Goal: Task Accomplishment & Management: Use online tool/utility

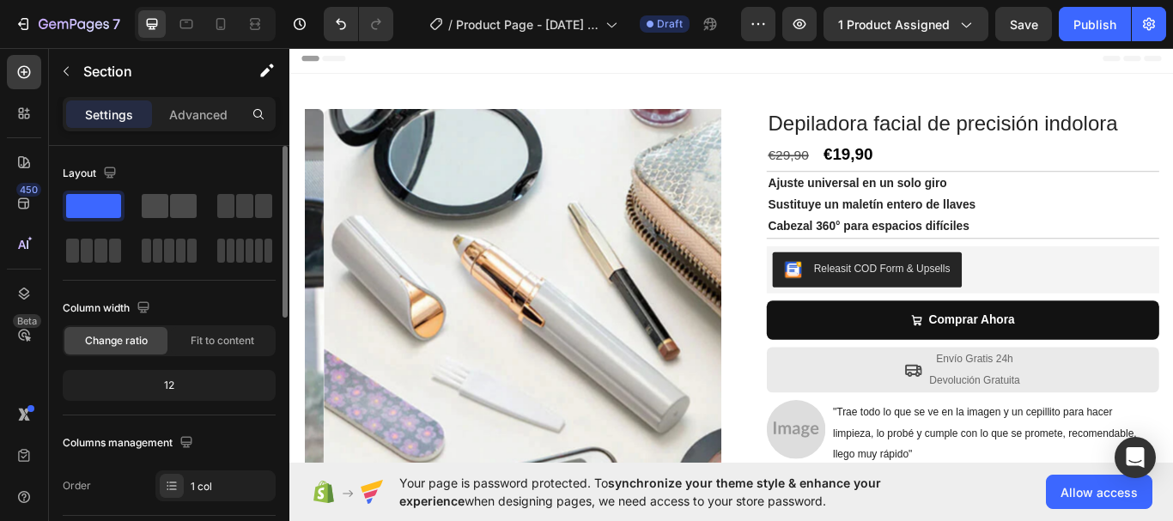
click at [173, 213] on span at bounding box center [183, 206] width 27 height 24
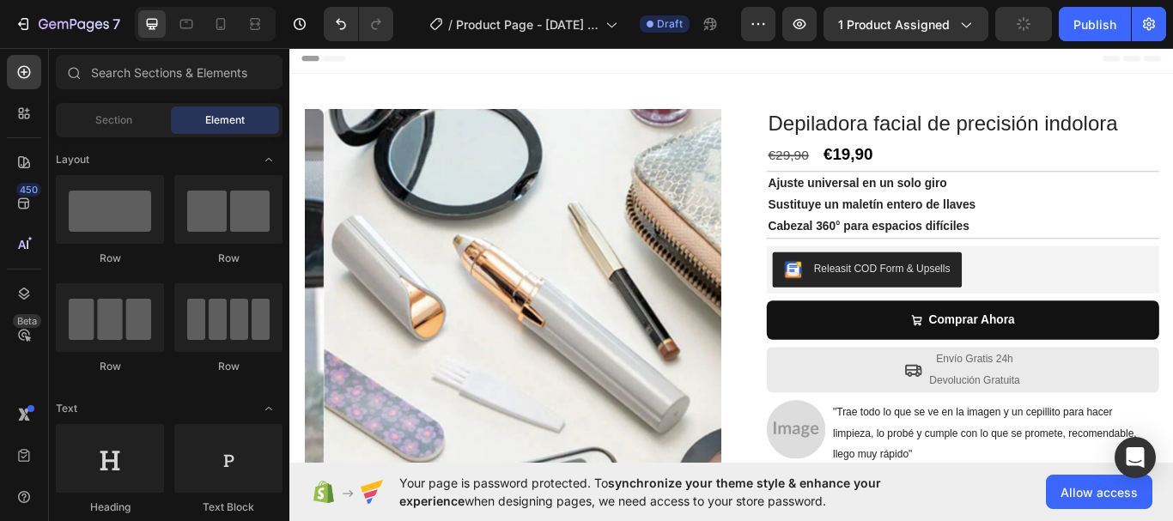
scroll to position [432, 0]
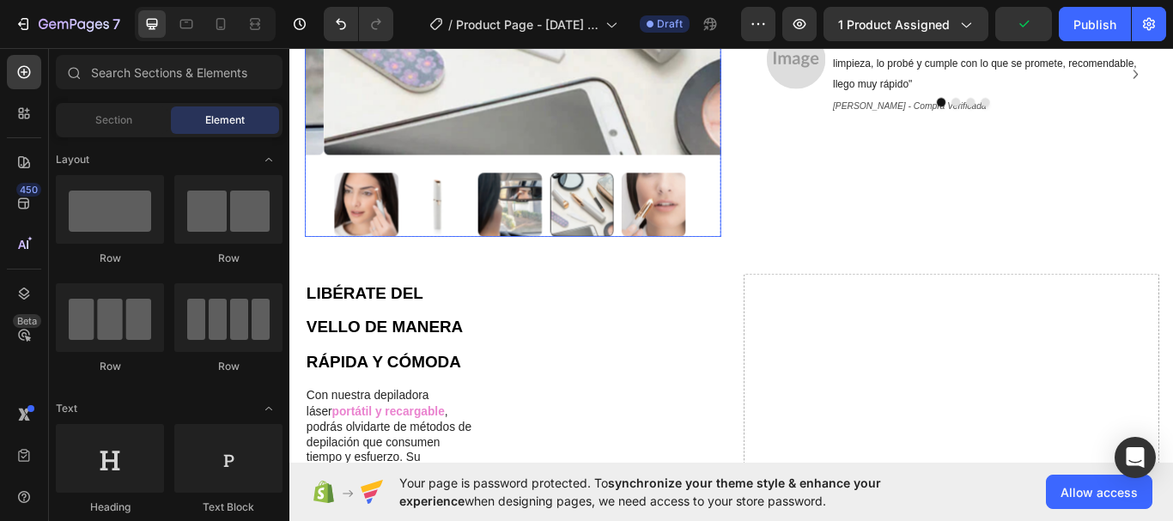
click at [363, 217] on img at bounding box center [378, 231] width 75 height 75
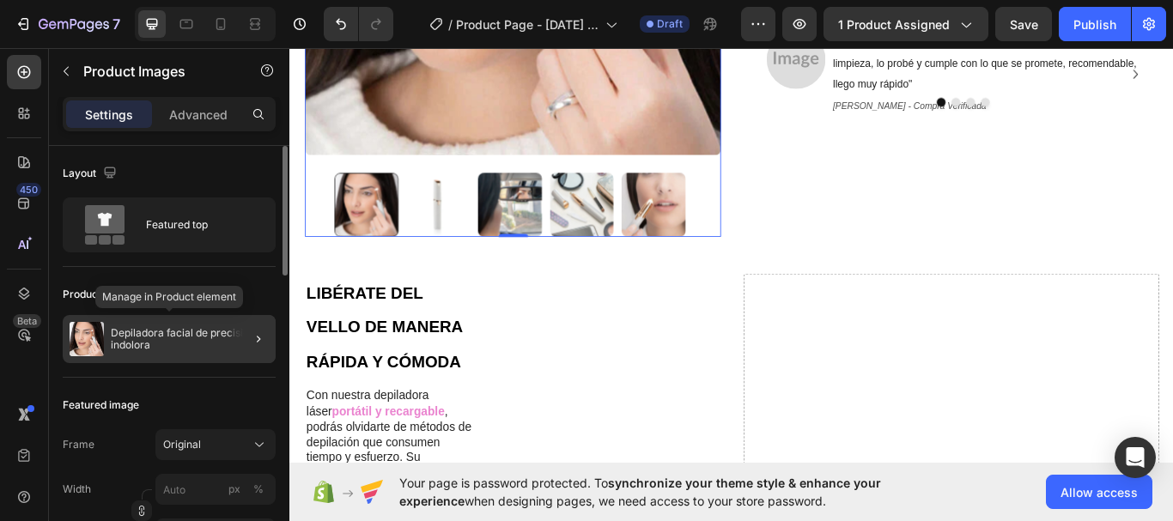
click at [147, 344] on p "Depiladora facial de precisión indolora" at bounding box center [190, 339] width 158 height 24
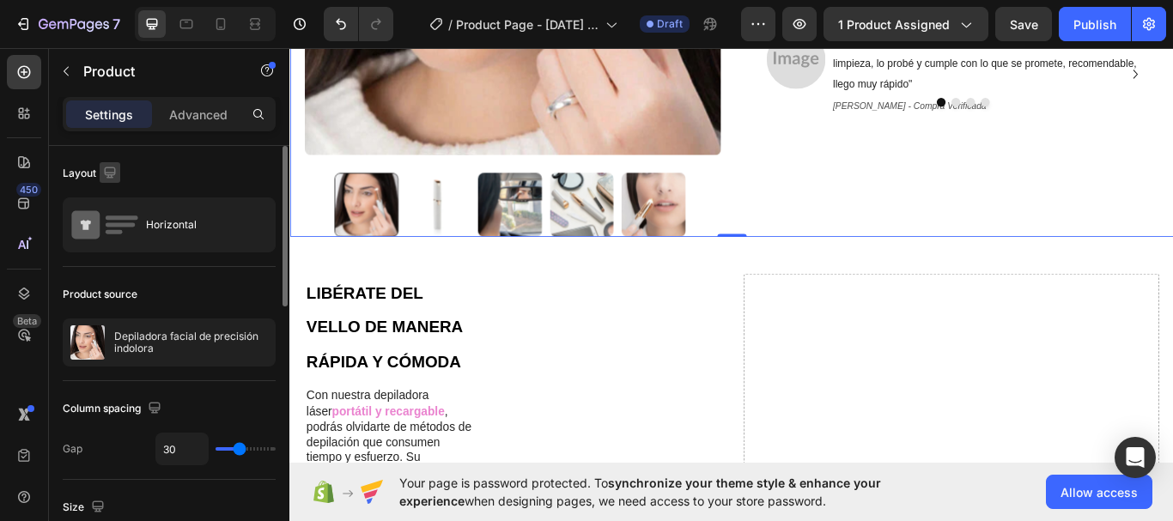
click at [106, 173] on icon "button" at bounding box center [109, 172] width 11 height 11
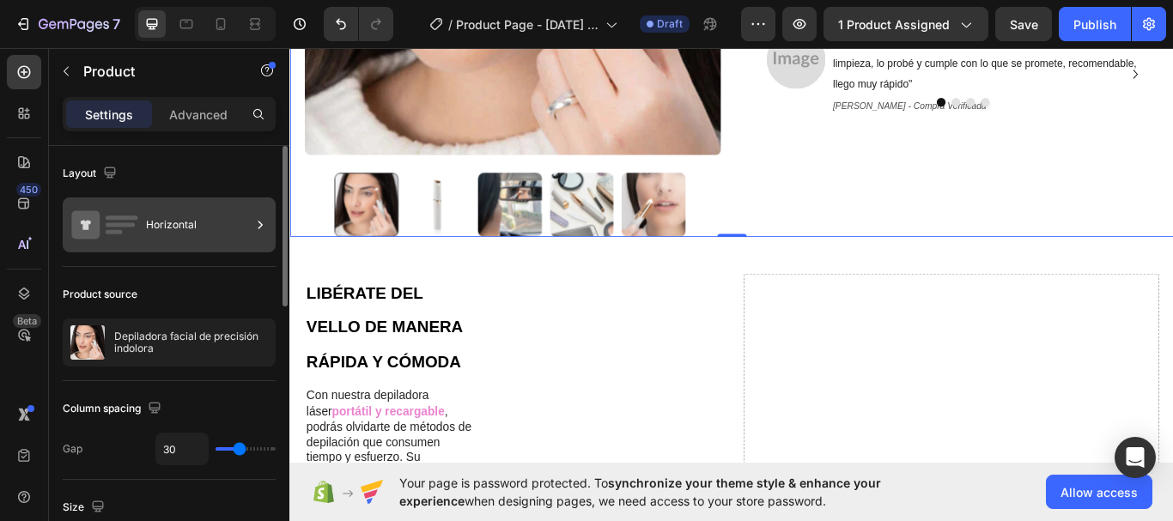
click at [162, 228] on div "Horizontal" at bounding box center [198, 225] width 105 height 40
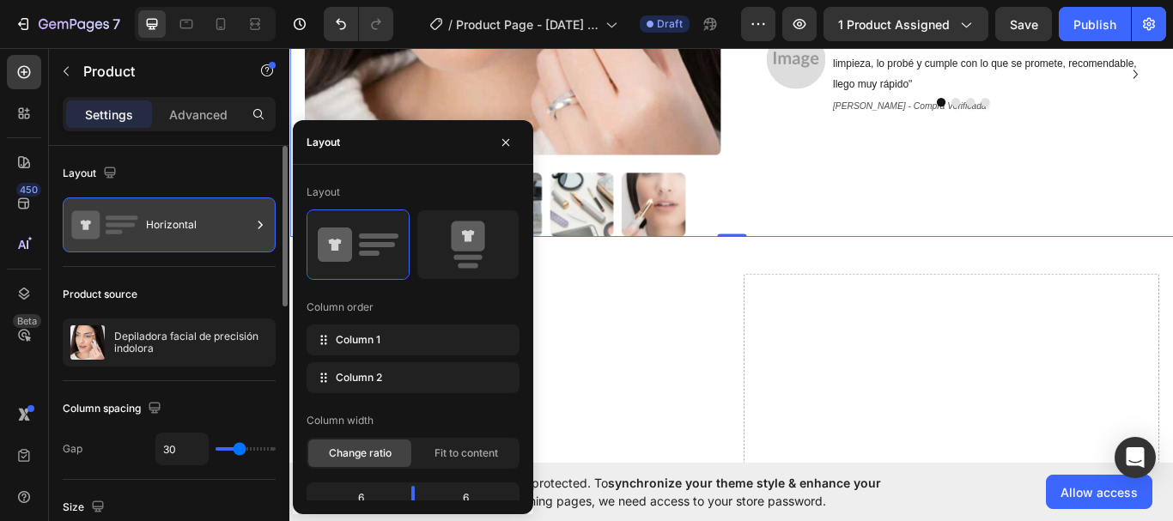
click at [162, 228] on div "Horizontal" at bounding box center [198, 225] width 105 height 40
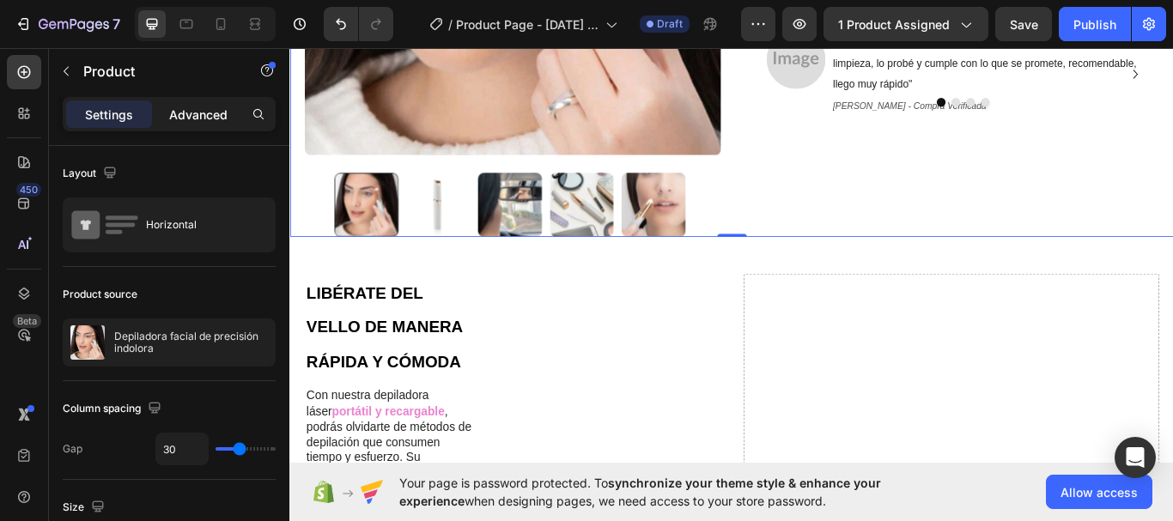
click at [213, 113] on p "Advanced" at bounding box center [198, 115] width 58 height 18
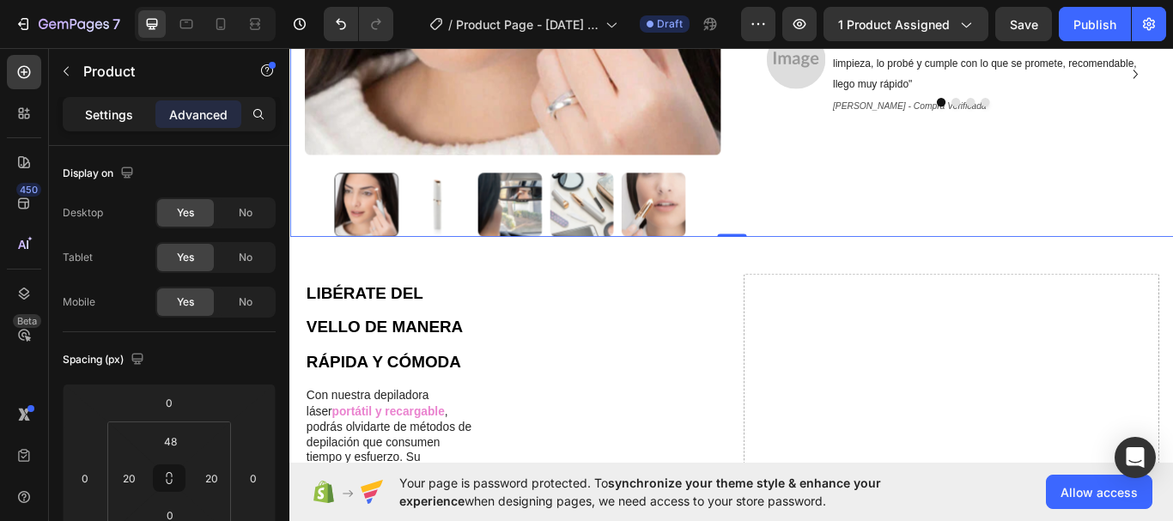
click at [111, 109] on p "Settings" at bounding box center [109, 115] width 48 height 18
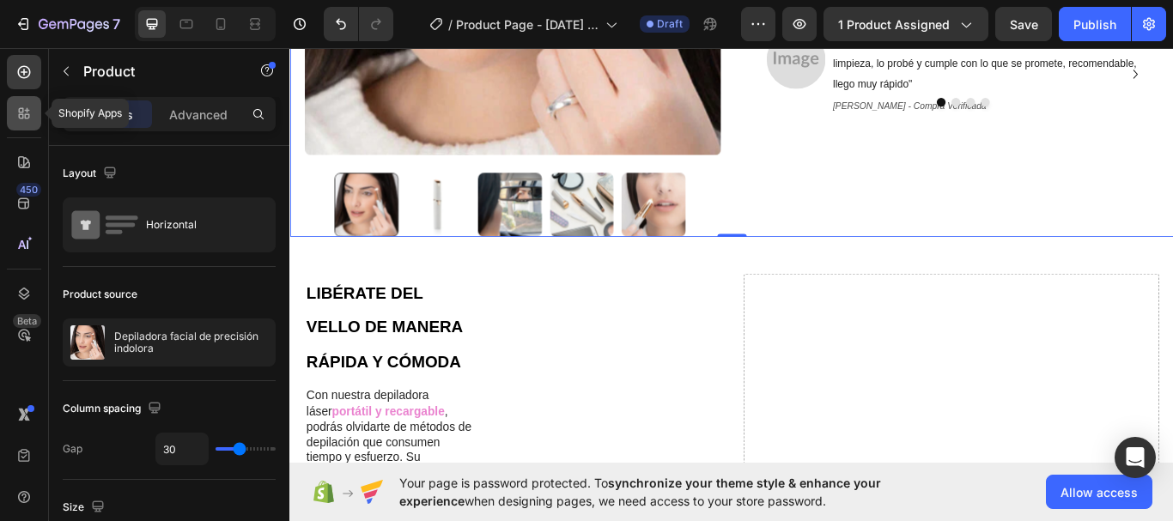
click at [17, 108] on icon at bounding box center [23, 113] width 17 height 17
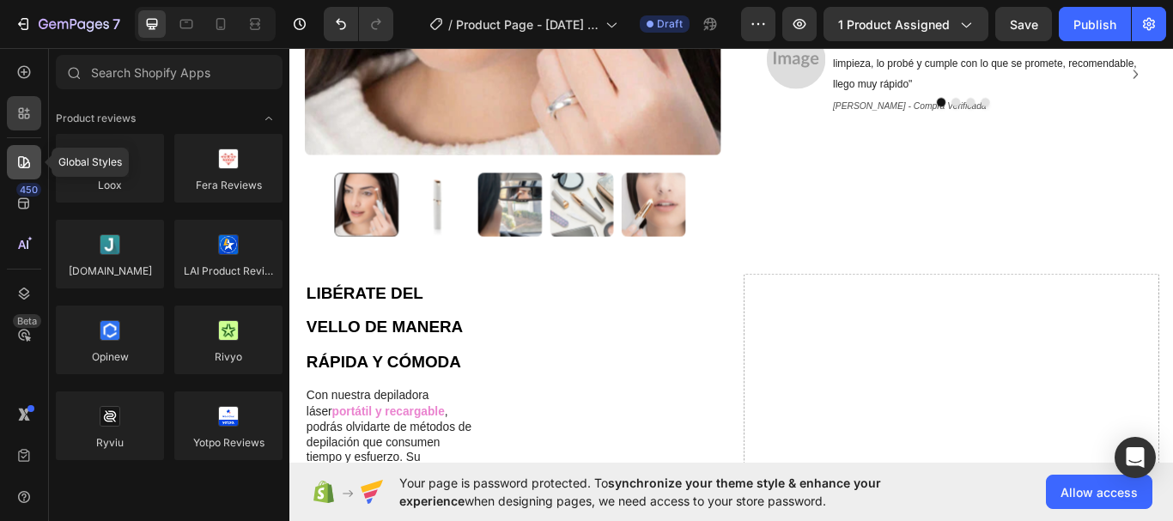
click at [15, 153] on div at bounding box center [24, 162] width 34 height 34
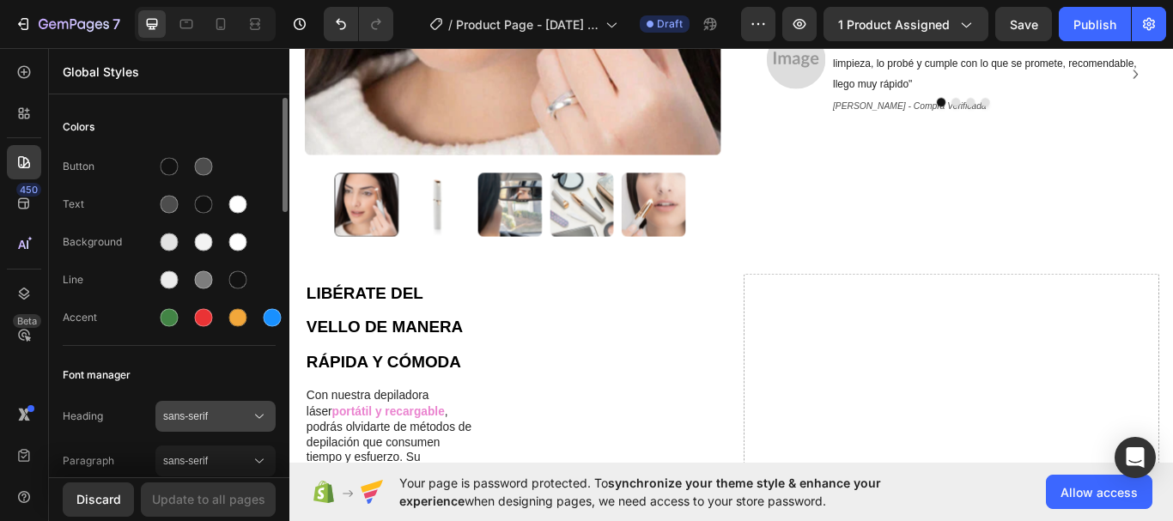
click at [261, 411] on icon at bounding box center [259, 416] width 17 height 17
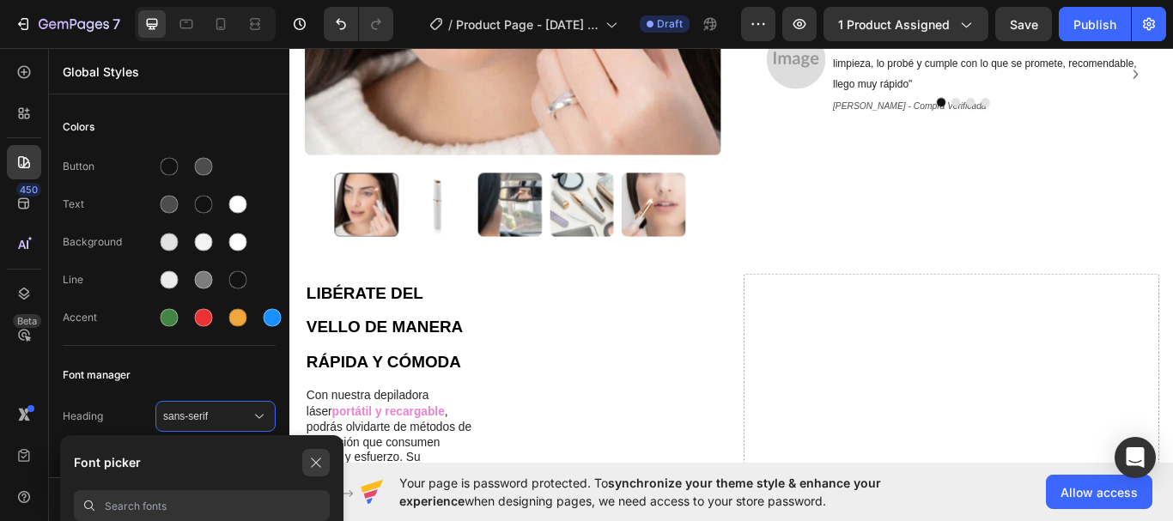
click at [312, 466] on icon "button" at bounding box center [316, 463] width 14 height 14
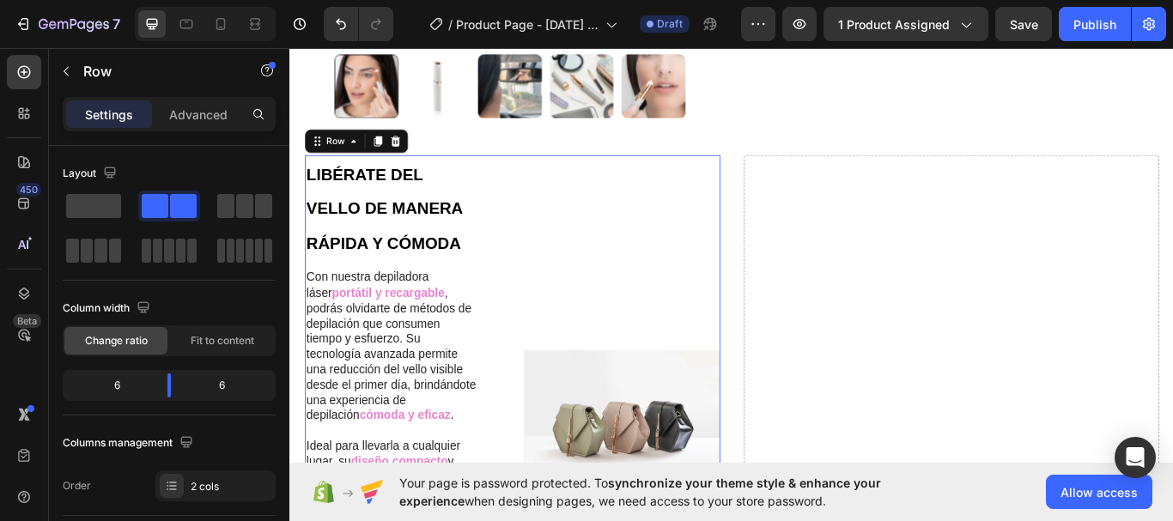
scroll to position [424, 0]
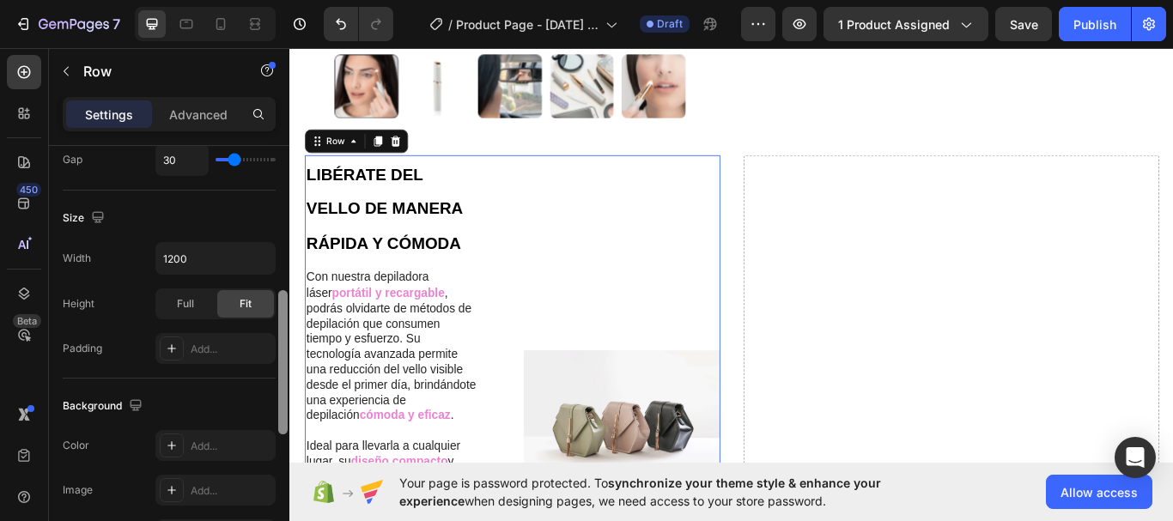
click at [283, 359] on div at bounding box center [283, 358] width 13 height 424
click at [22, 202] on icon at bounding box center [23, 203] width 11 height 11
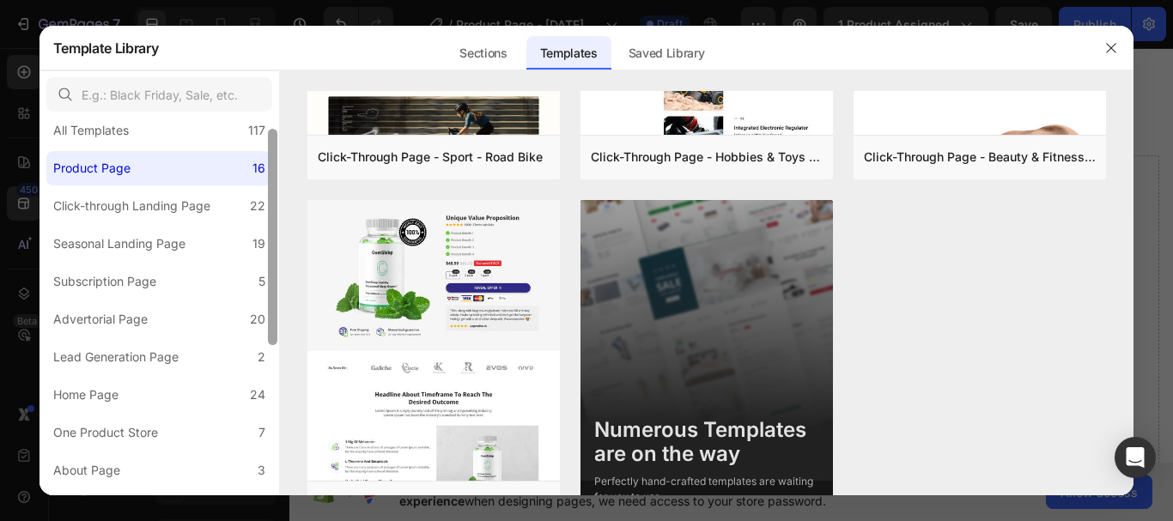
scroll to position [0, 0]
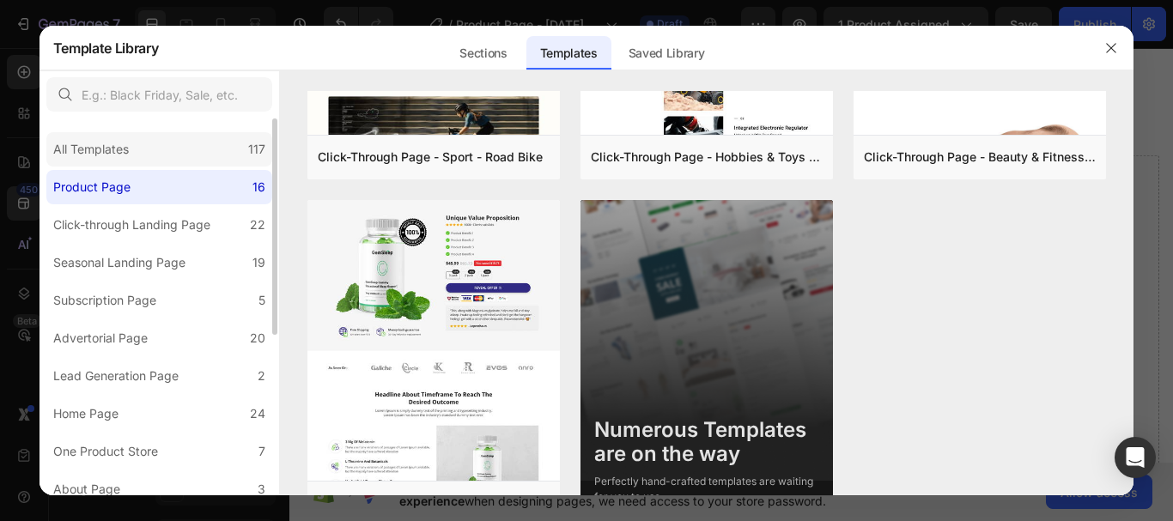
click at [137, 154] on div "All Templates 117" at bounding box center [159, 149] width 226 height 34
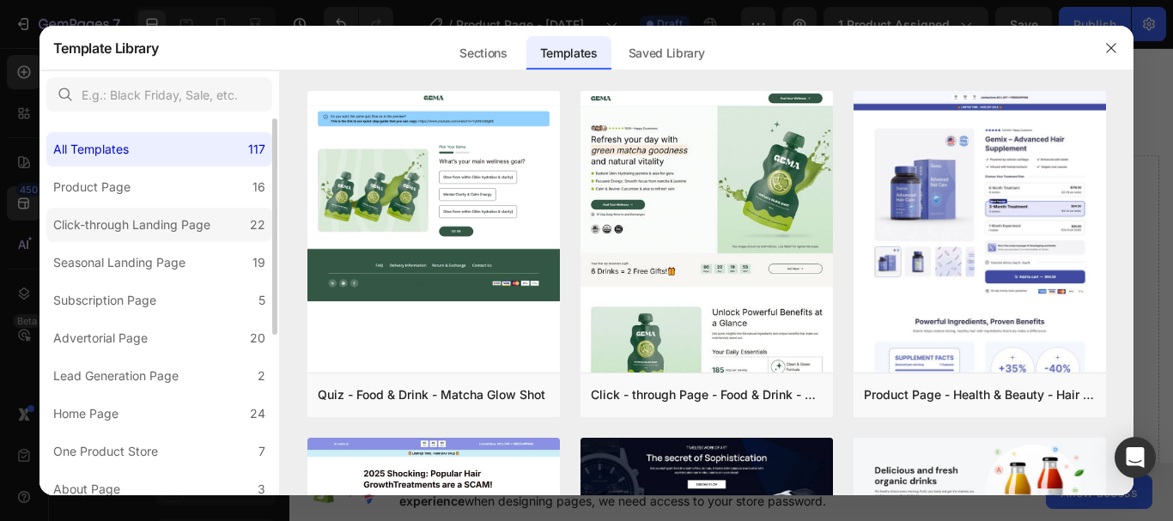
click at [131, 231] on div "Click-through Landing Page" at bounding box center [131, 225] width 157 height 21
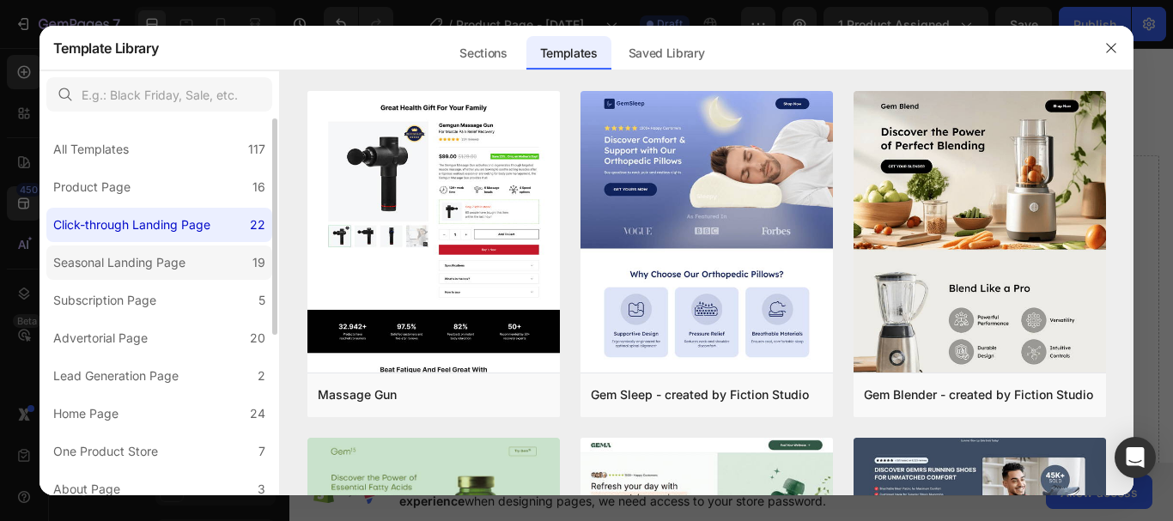
click at [134, 263] on div "Seasonal Landing Page" at bounding box center [119, 263] width 132 height 21
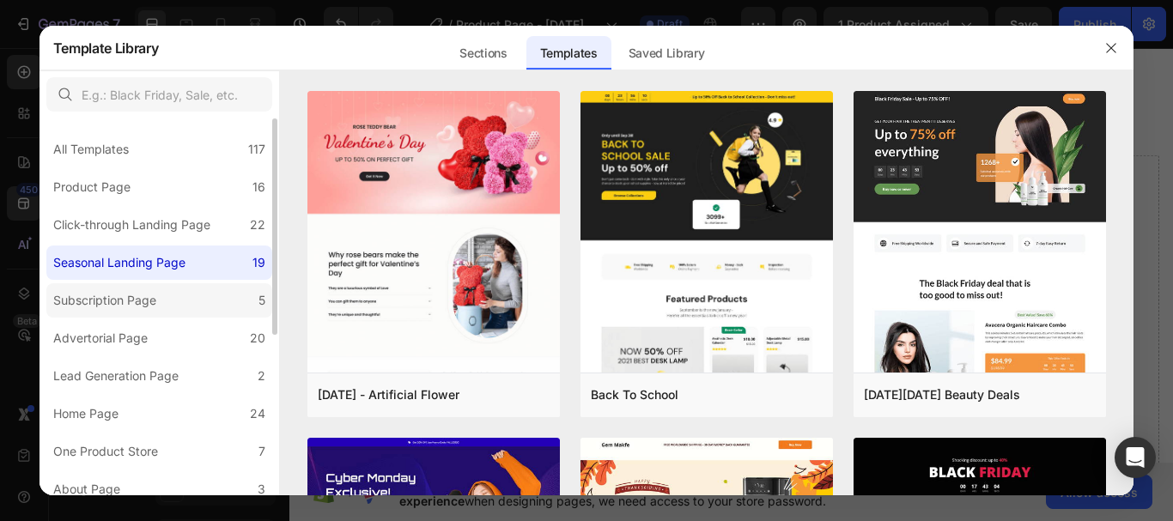
click at [141, 302] on div "Subscription Page" at bounding box center [104, 300] width 103 height 21
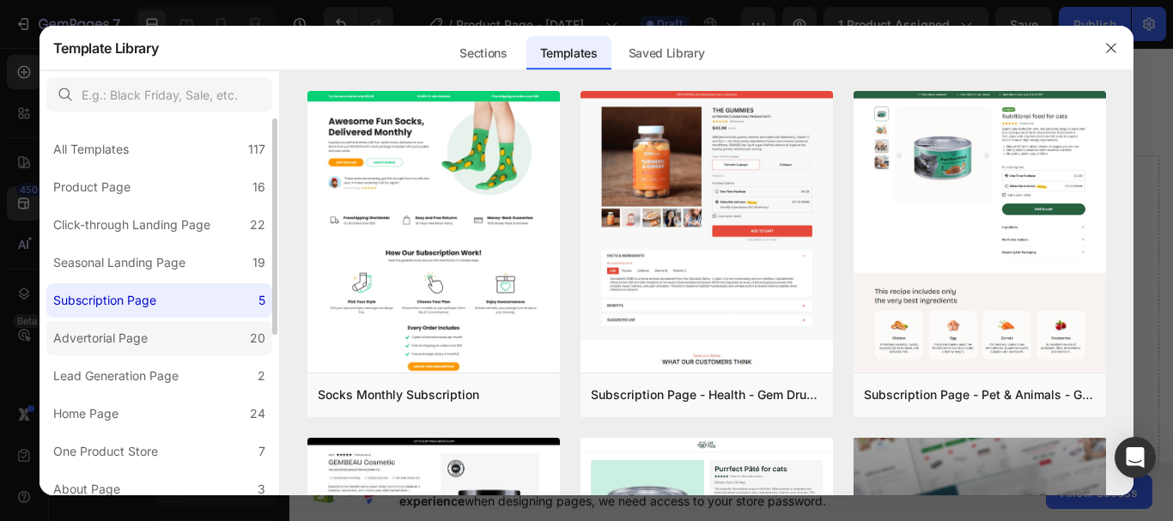
click at [142, 336] on div "Advertorial Page" at bounding box center [100, 338] width 94 height 21
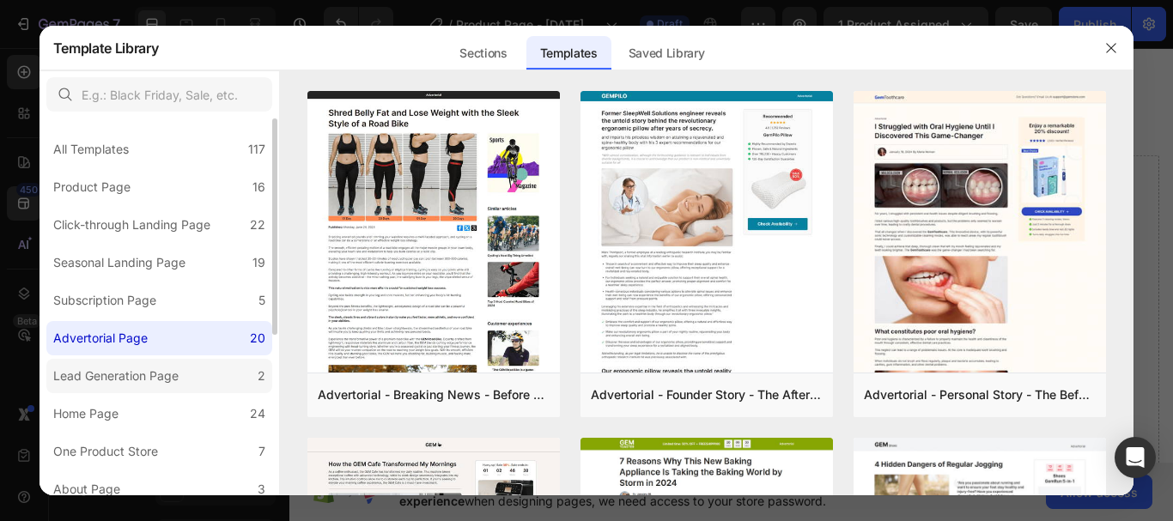
click at [142, 377] on div "Lead Generation Page" at bounding box center [115, 376] width 125 height 21
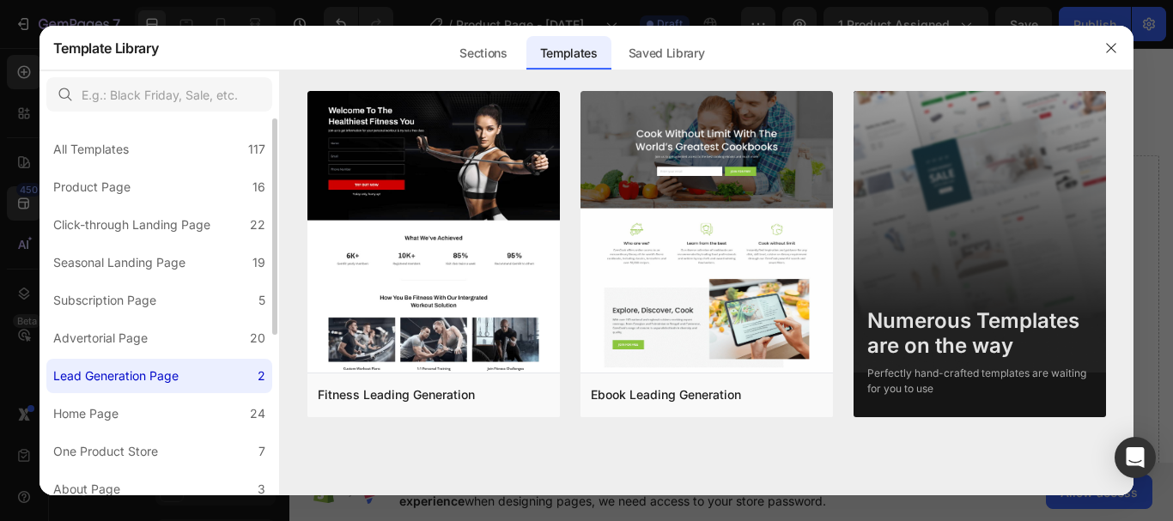
scroll to position [26, 0]
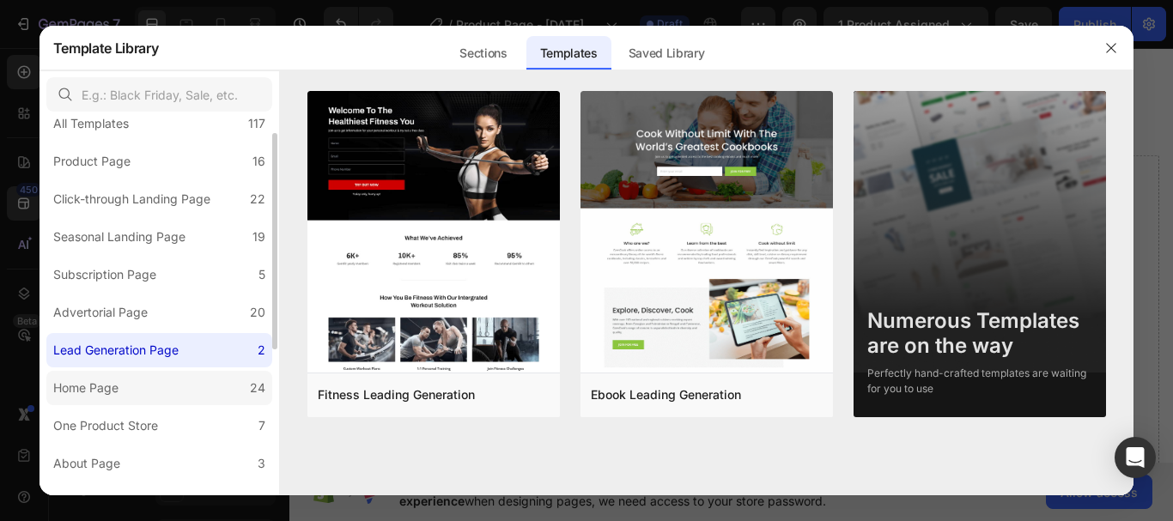
click at [137, 392] on label "Home Page 24" at bounding box center [159, 388] width 226 height 34
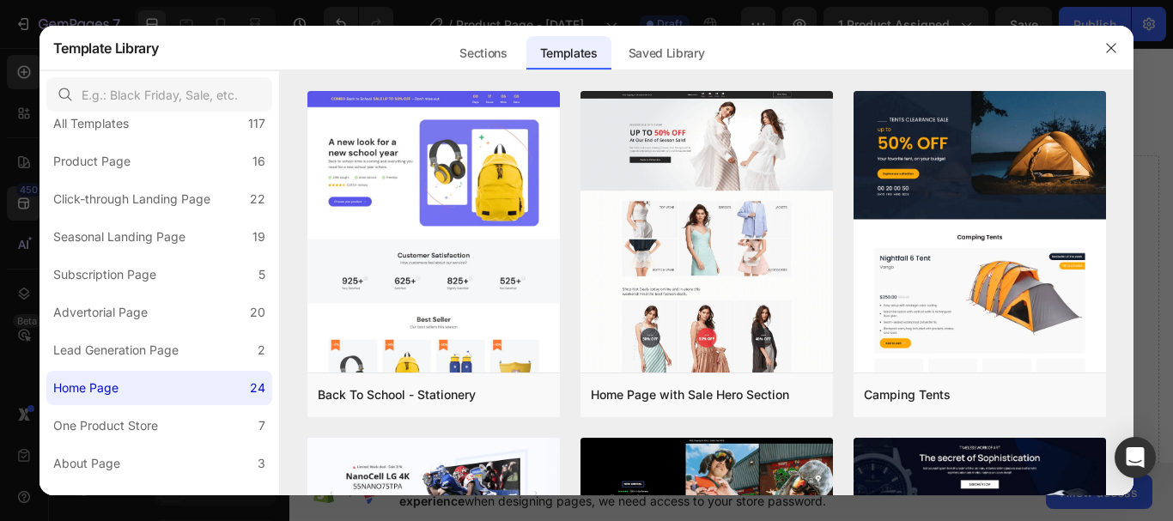
scroll to position [277, 0]
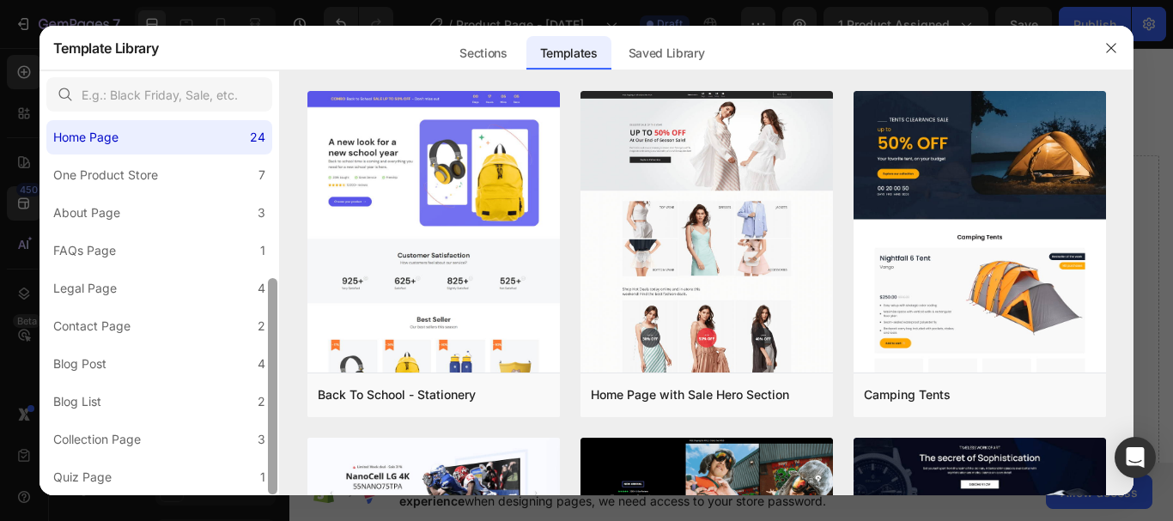
click at [273, 380] on div at bounding box center [272, 307] width 13 height 376
click at [156, 174] on div "One Product Store" at bounding box center [105, 175] width 105 height 21
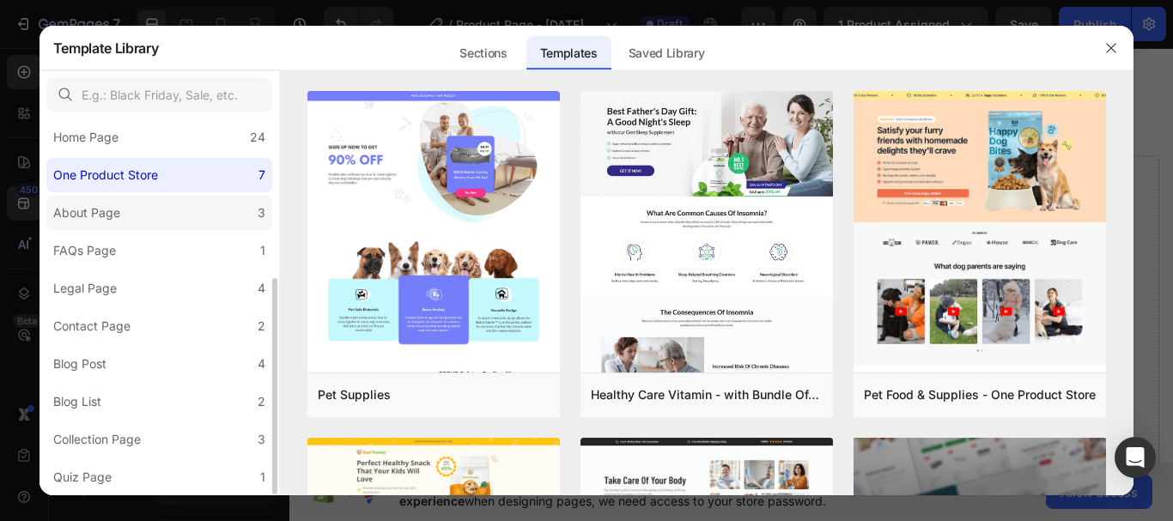
click at [130, 210] on label "About Page 3" at bounding box center [159, 213] width 226 height 34
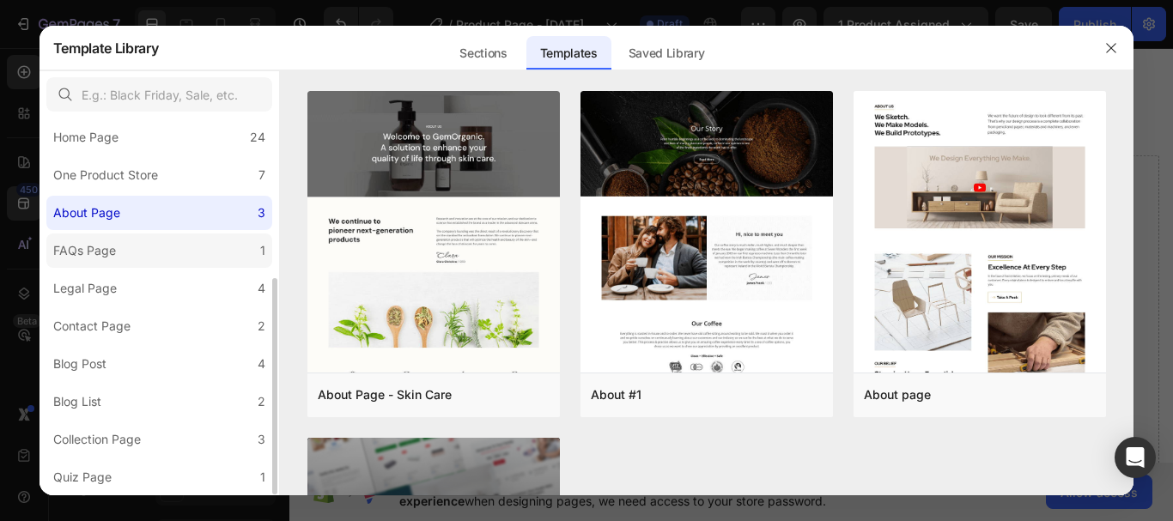
click at [110, 255] on div "FAQs Page" at bounding box center [84, 251] width 63 height 21
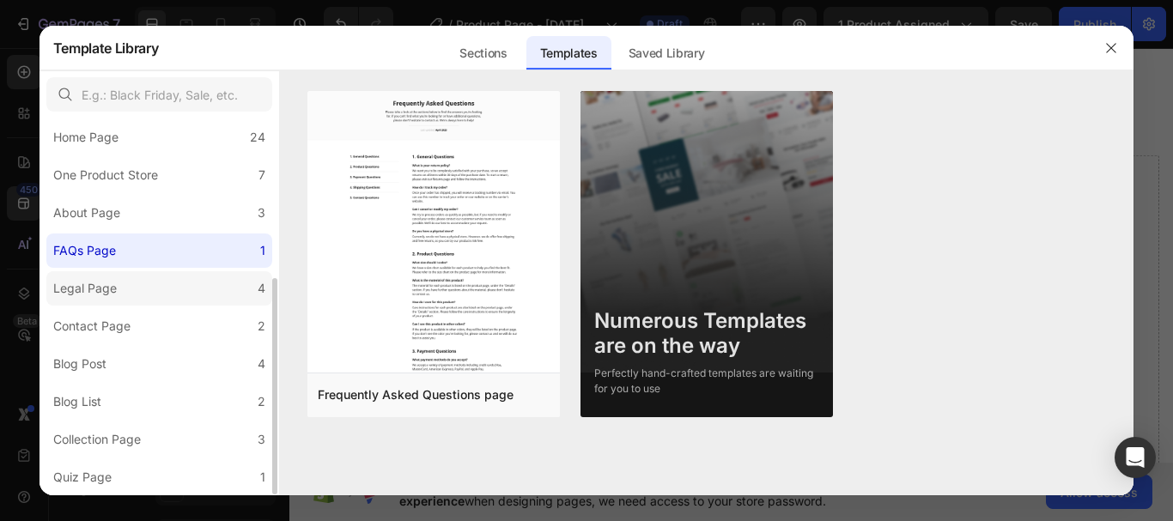
click at [112, 286] on div "Legal Page" at bounding box center [85, 288] width 64 height 21
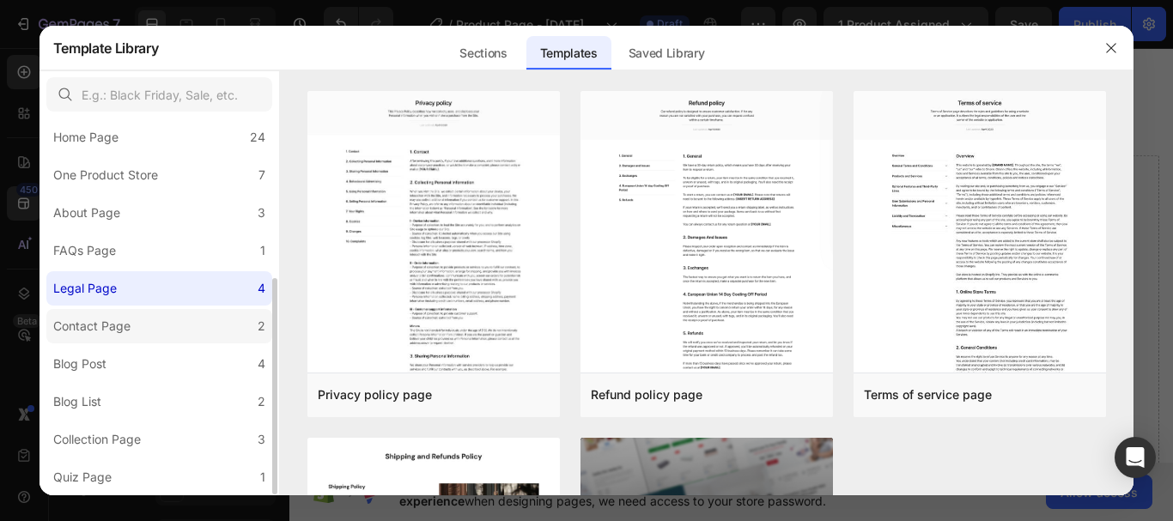
click at [117, 325] on div "Contact Page" at bounding box center [91, 326] width 77 height 21
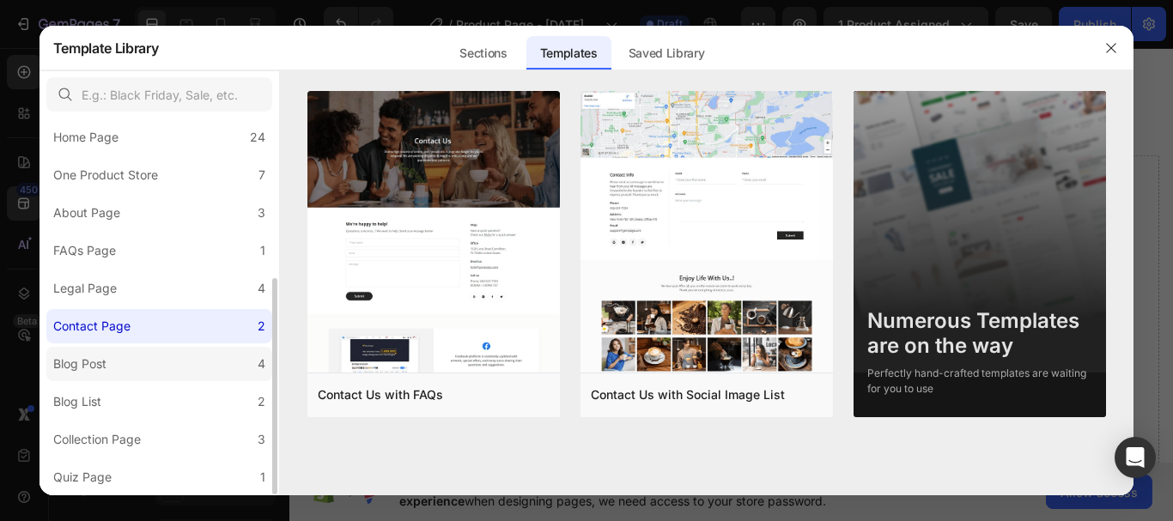
click at [121, 366] on label "Blog Post 4" at bounding box center [159, 364] width 226 height 34
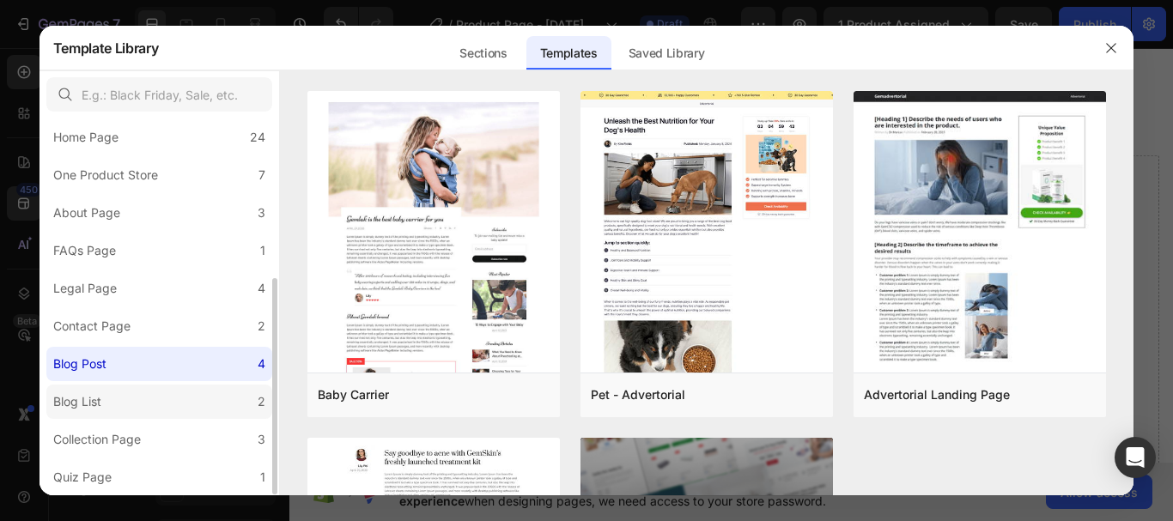
click at [123, 405] on label "Blog List 2" at bounding box center [159, 402] width 226 height 34
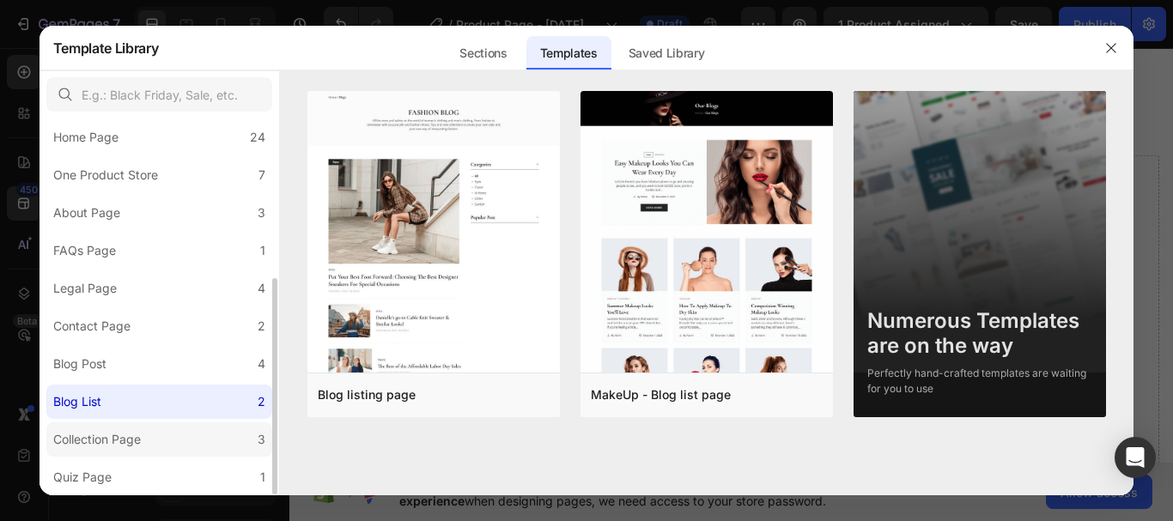
click at [123, 432] on div "Collection Page" at bounding box center [97, 440] width 88 height 21
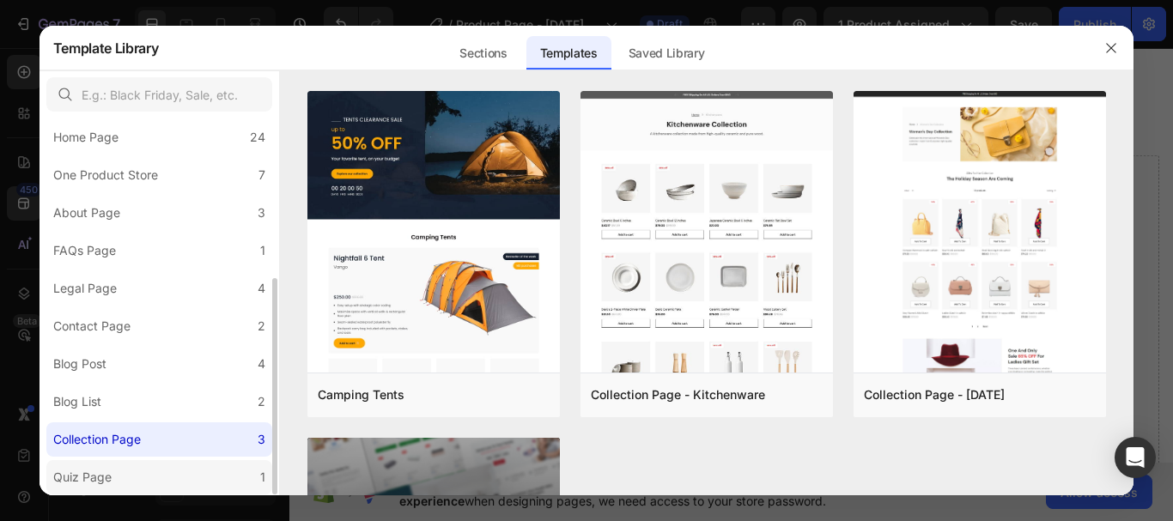
click at [99, 479] on div "Quiz Page" at bounding box center [82, 477] width 58 height 21
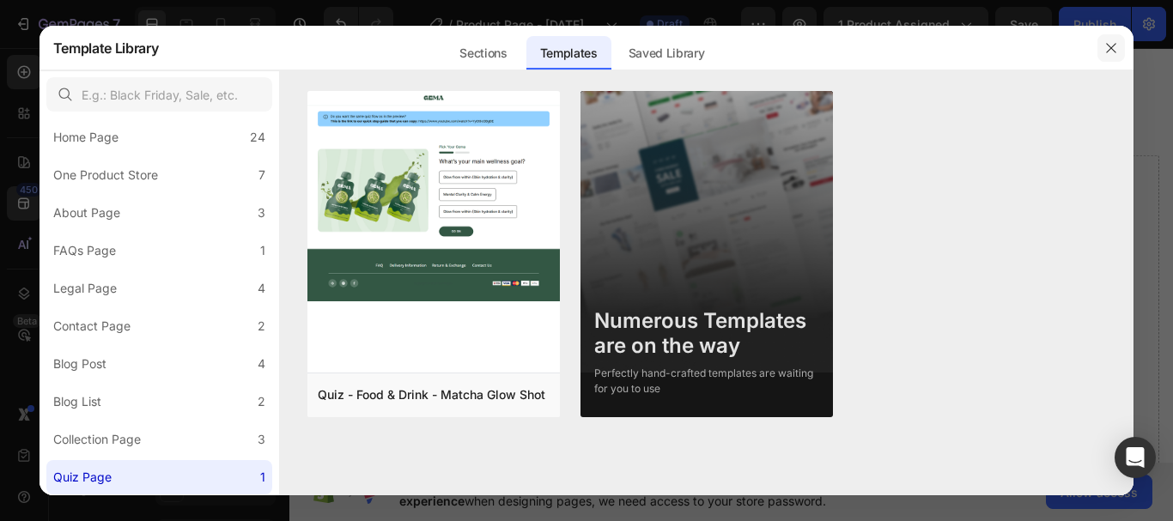
click at [1108, 44] on icon "button" at bounding box center [1111, 47] width 9 height 9
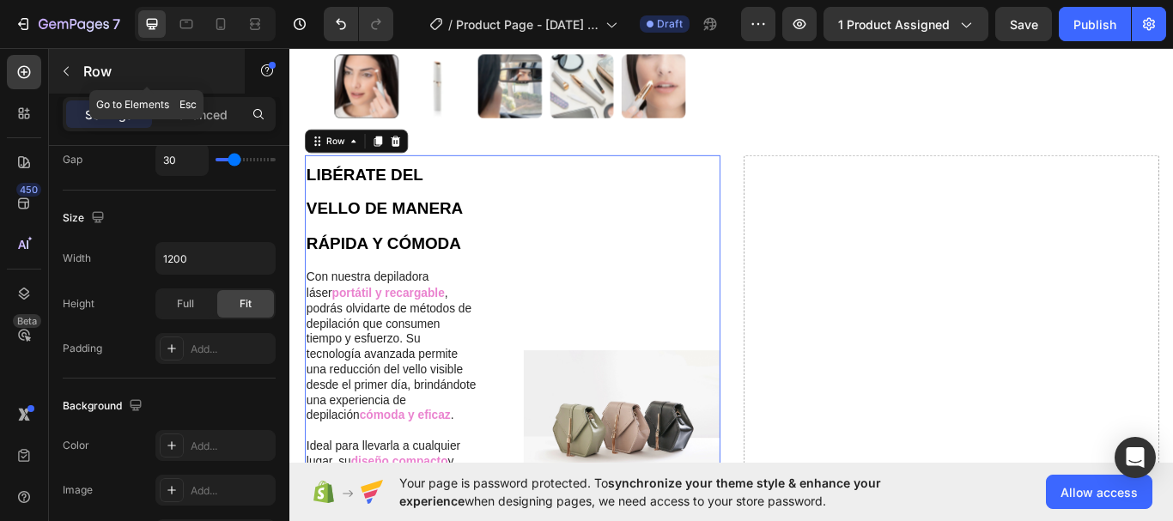
click at [101, 70] on p "Row" at bounding box center [156, 71] width 146 height 21
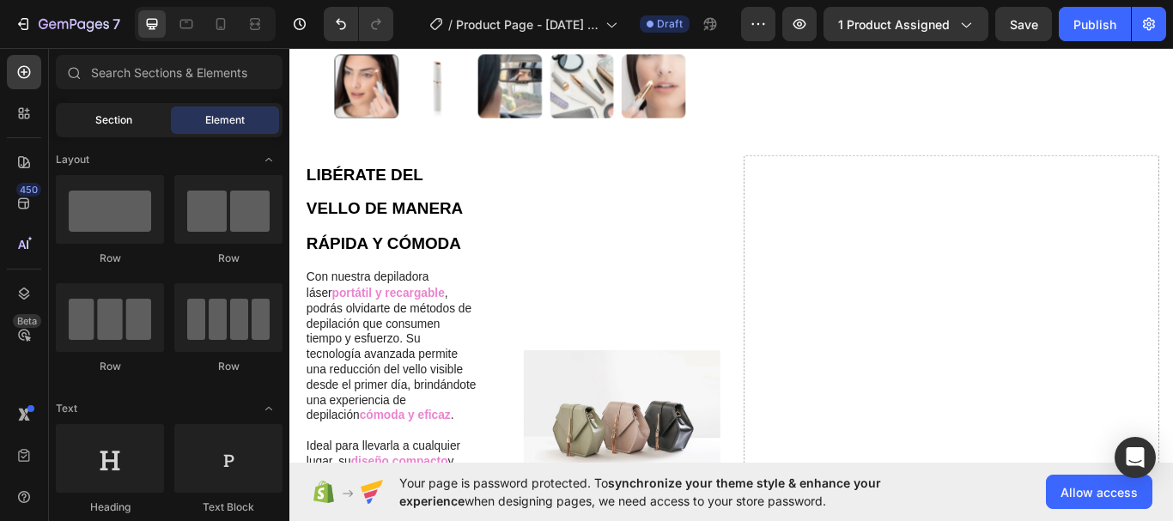
click at [92, 124] on div "Section" at bounding box center [113, 120] width 108 height 27
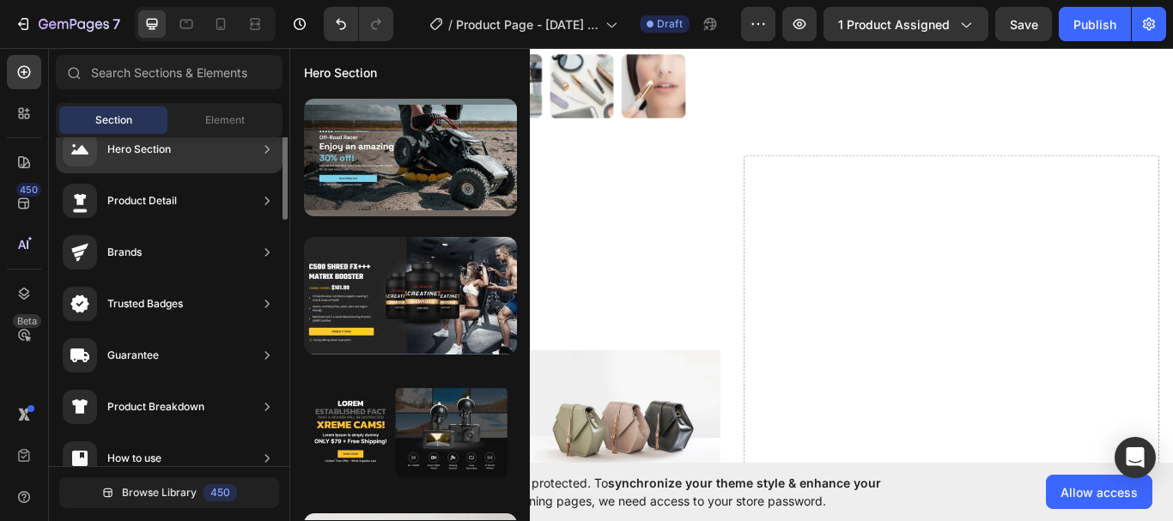
scroll to position [0, 0]
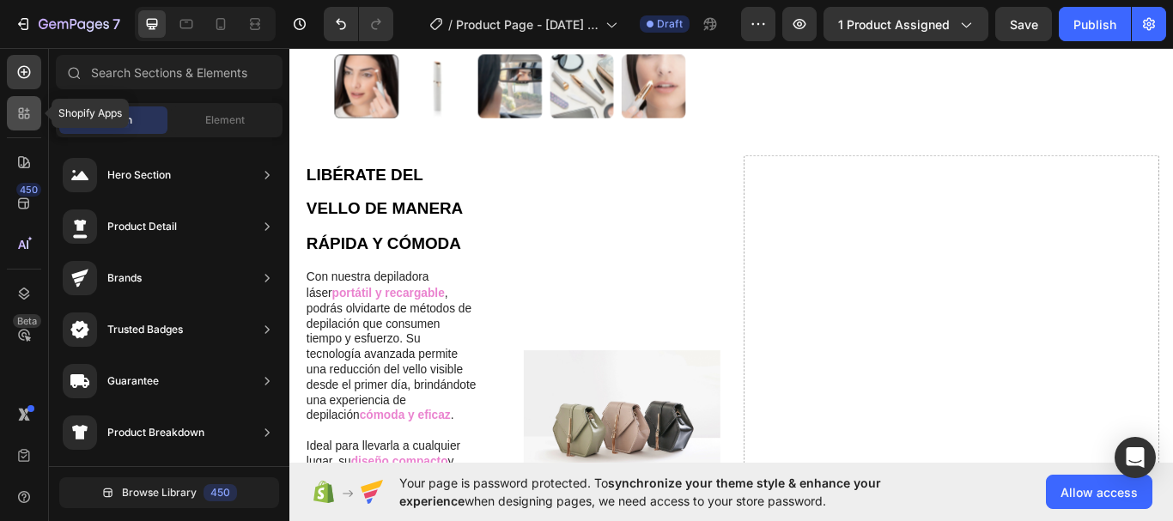
click at [22, 120] on icon at bounding box center [23, 113] width 17 height 17
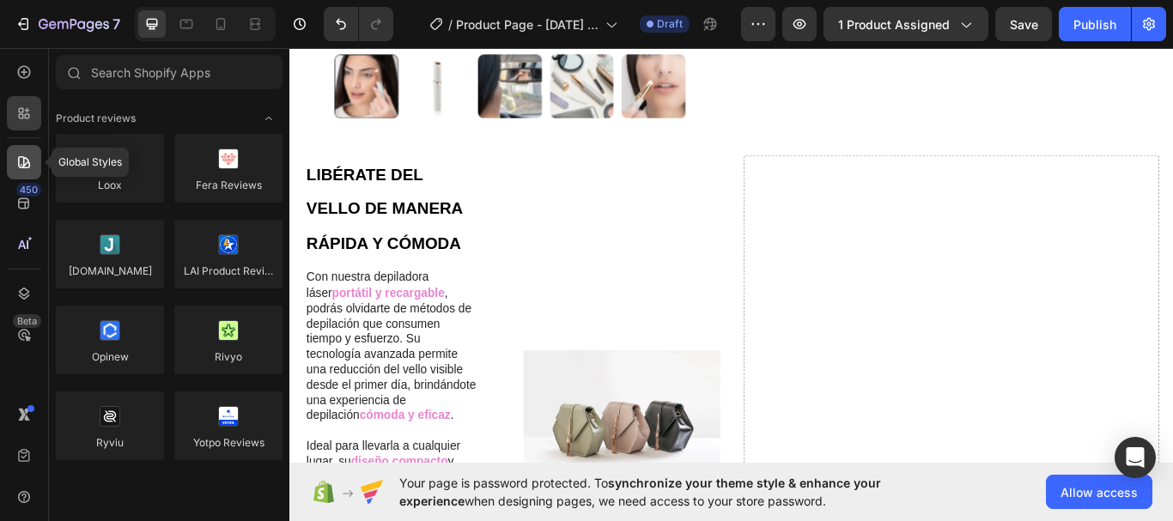
click at [21, 156] on icon at bounding box center [24, 162] width 12 height 12
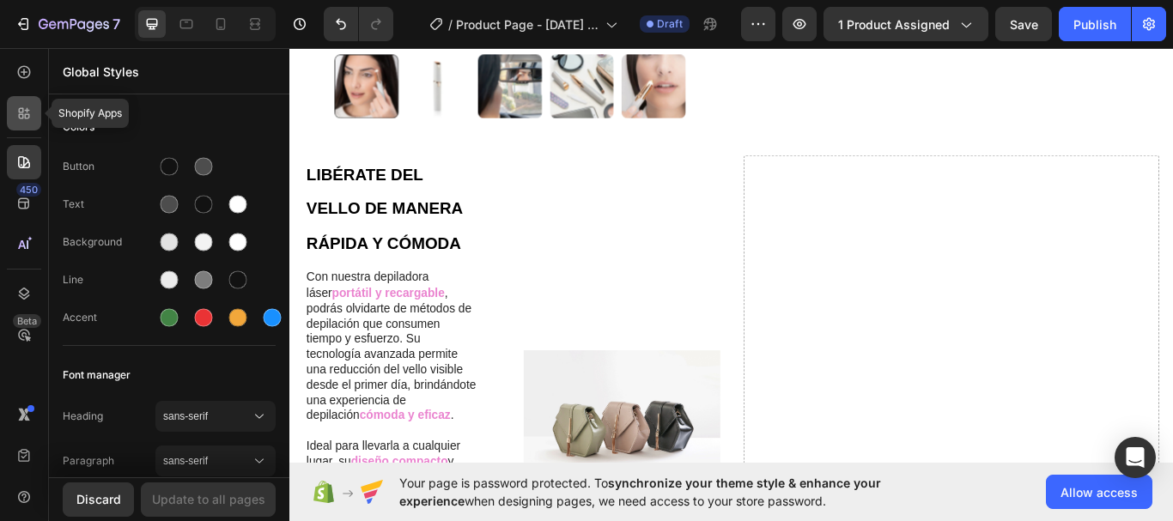
click at [31, 110] on icon at bounding box center [23, 113] width 17 height 17
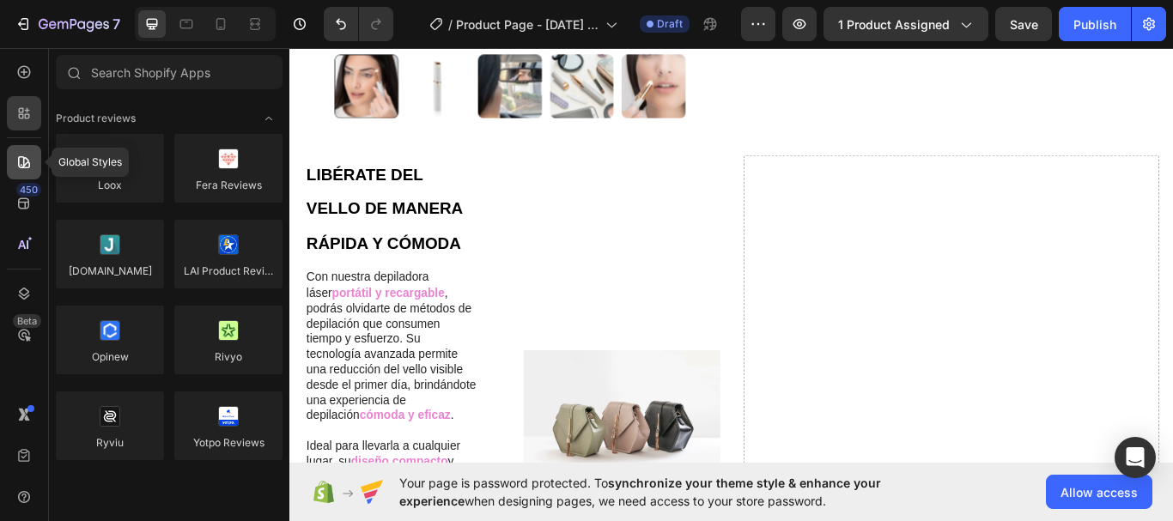
click at [22, 154] on icon at bounding box center [23, 162] width 17 height 17
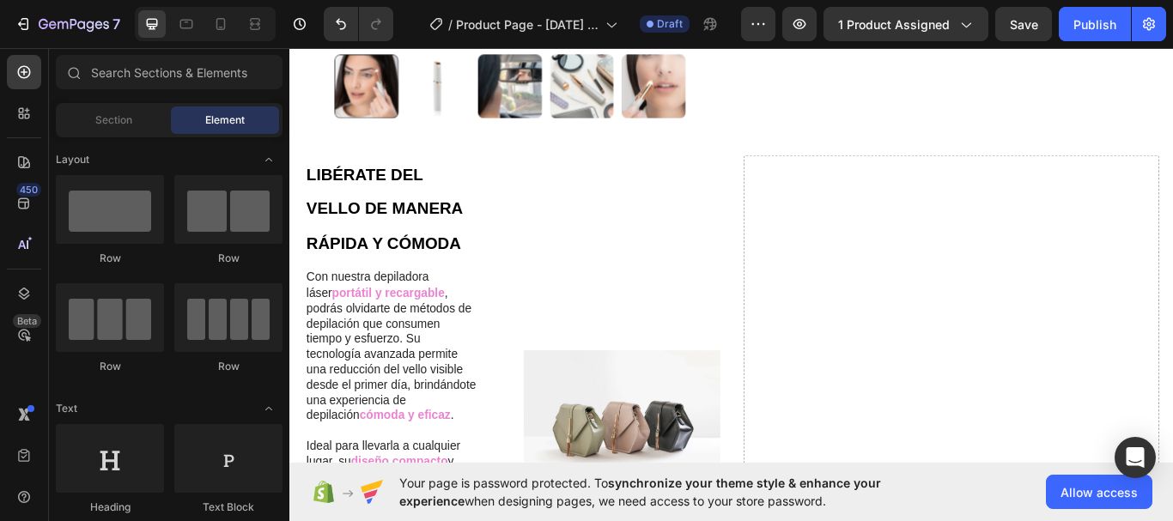
scroll to position [137, 0]
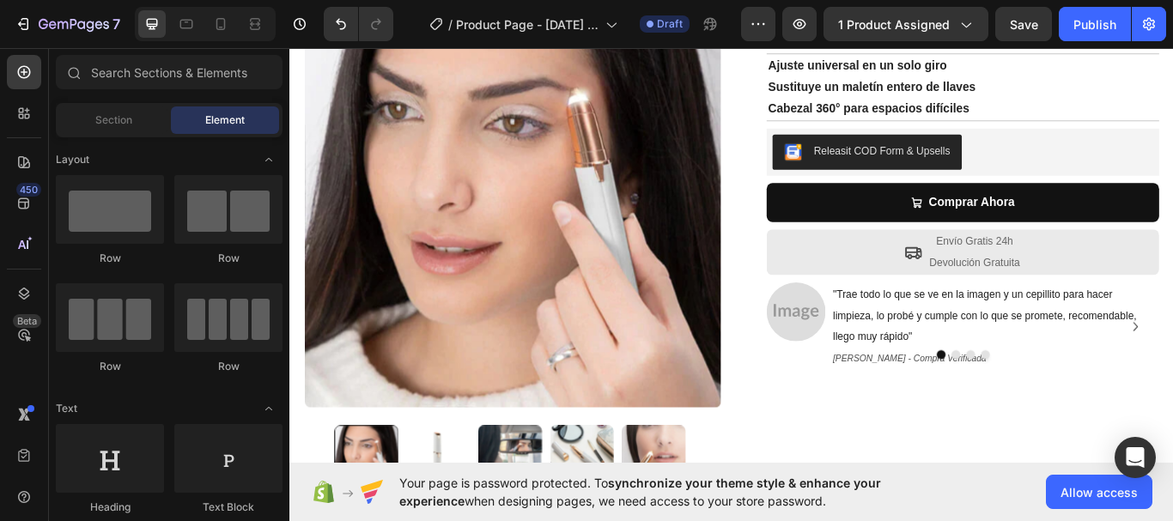
click at [1166, 48] on div "7 Version history / Product Page - [DATE] 12:00:49 Draft Preview 1 product assi…" at bounding box center [586, 24] width 1173 height 49
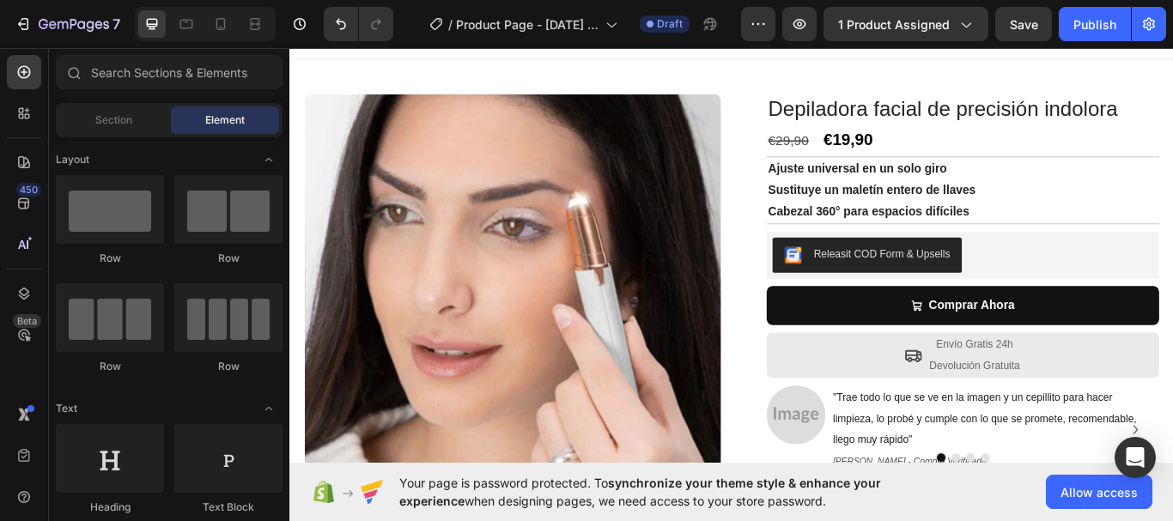
scroll to position [0, 0]
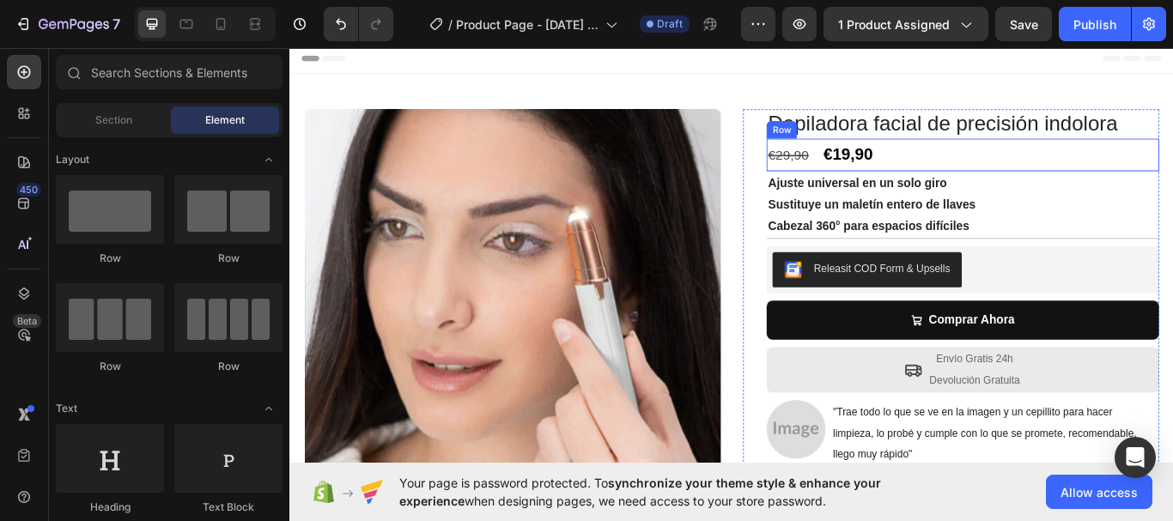
click at [890, 174] on div "€29,90 Compare Price Compare Price €19,90 Product Price Product Price Row" at bounding box center [1074, 174] width 458 height 38
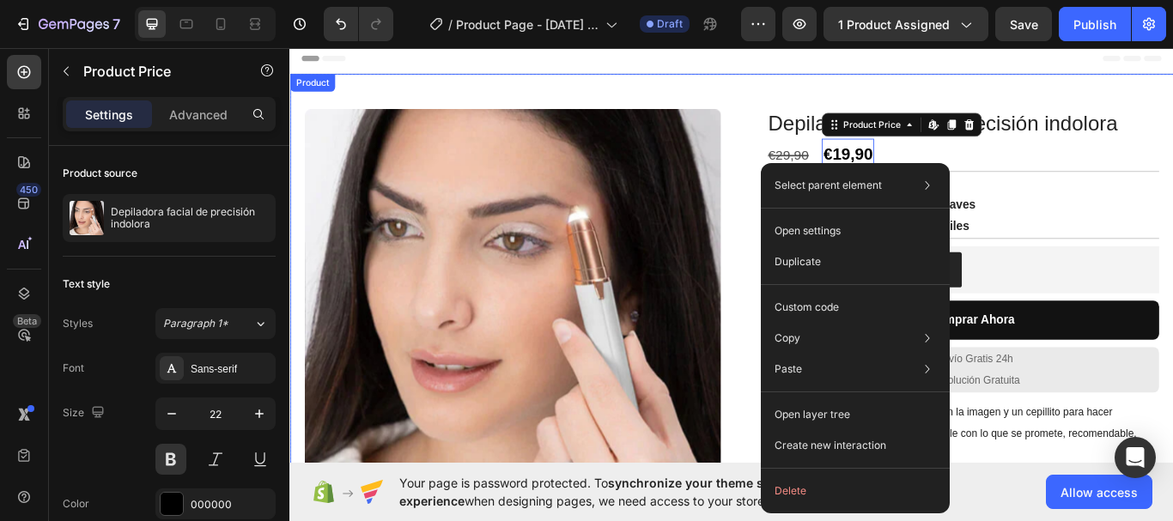
click at [824, 96] on div "Product Images Row Depiladora facial de precisión indolora Product Title €29,90…" at bounding box center [805, 390] width 1031 height 622
